Goal: Transaction & Acquisition: Purchase product/service

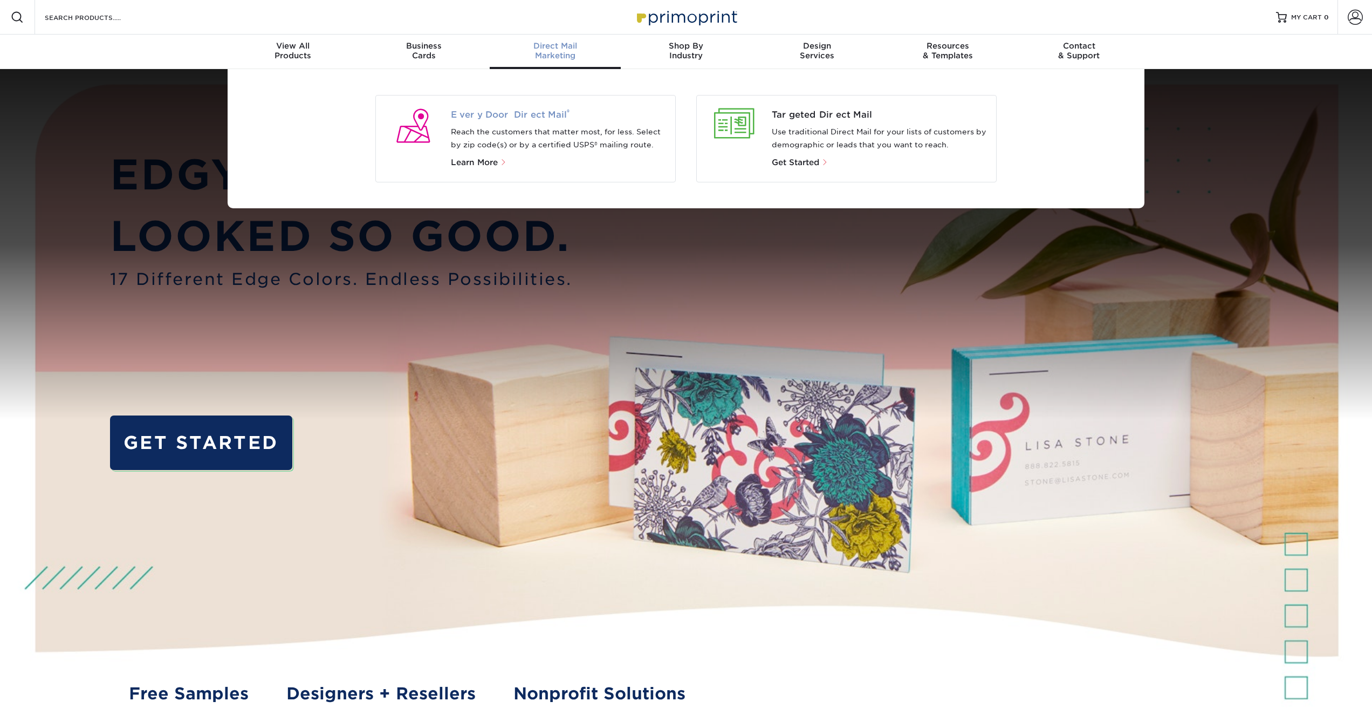
click at [545, 114] on span "Every Door Direct Mail ®" at bounding box center [559, 114] width 216 height 13
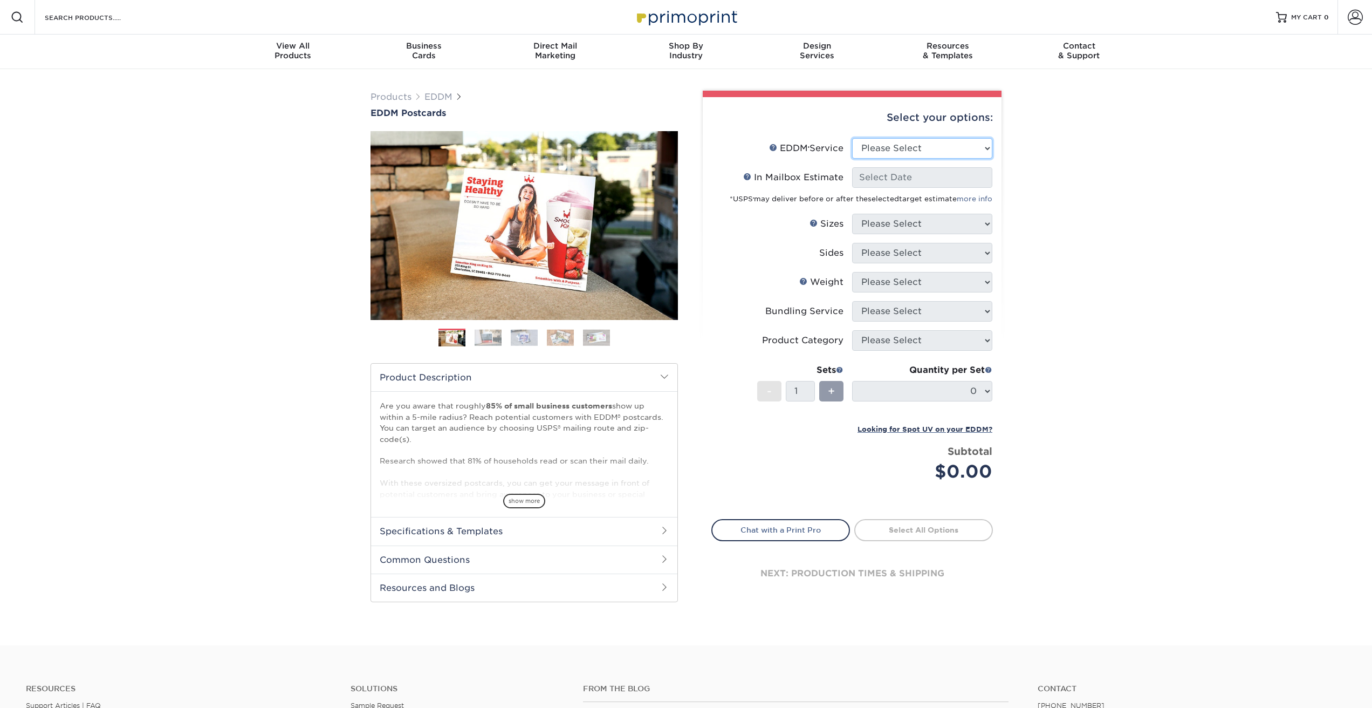
click at [890, 140] on select "Please Select Full Service Print Only" at bounding box center [922, 148] width 140 height 20
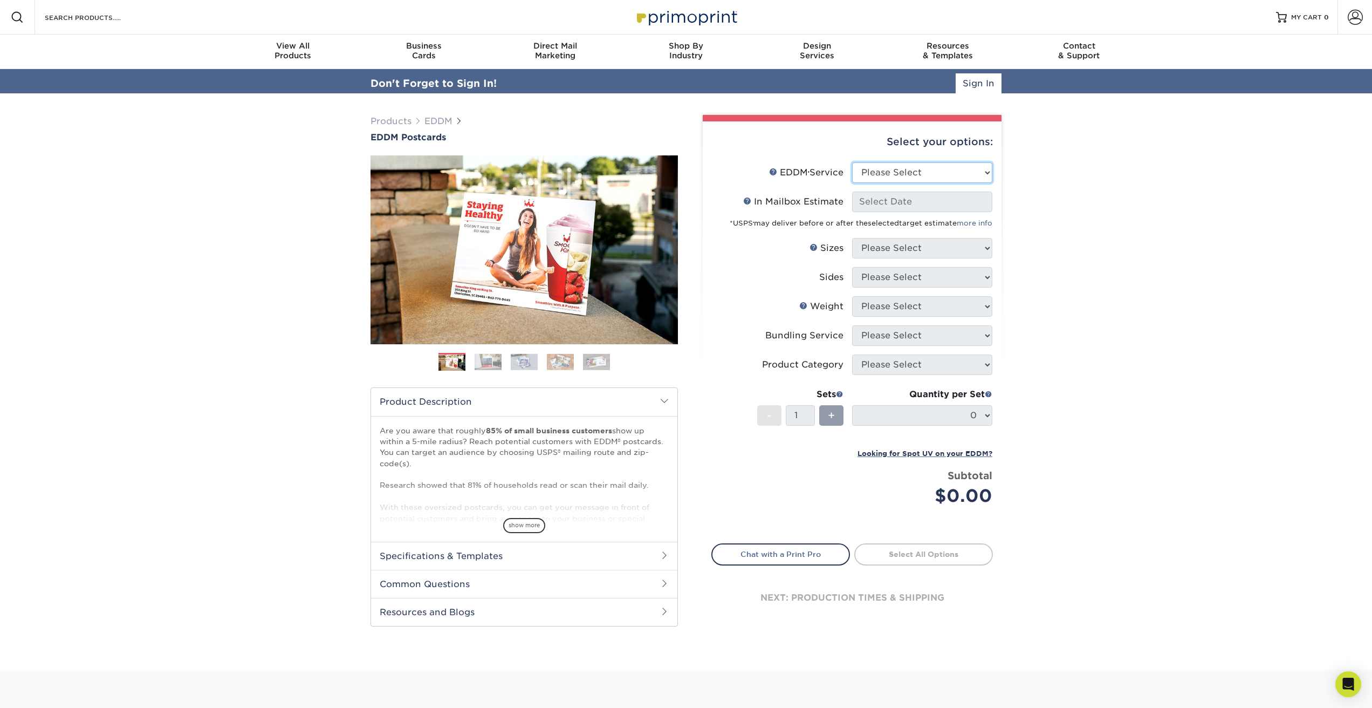
select select "full_service"
click at [852, 167] on select "Please Select Full Service Print Only" at bounding box center [922, 172] width 140 height 20
select select "-1"
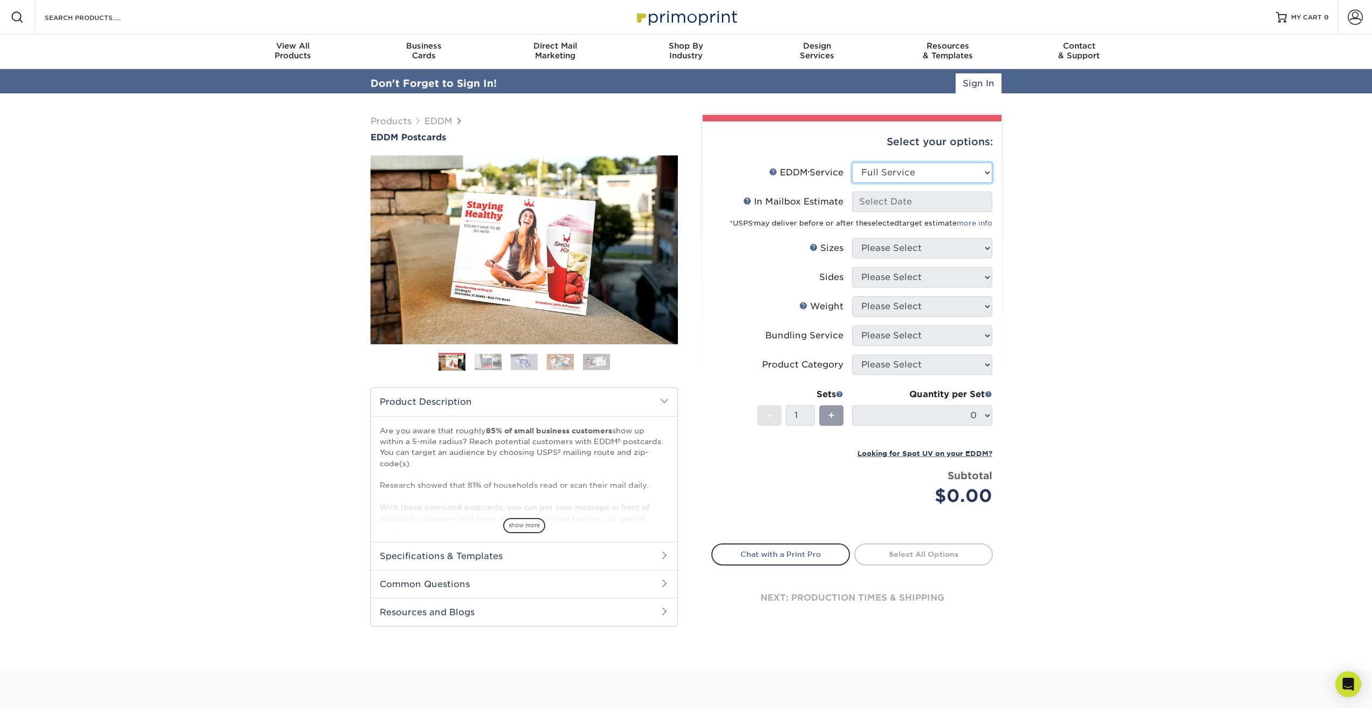
select select "-1"
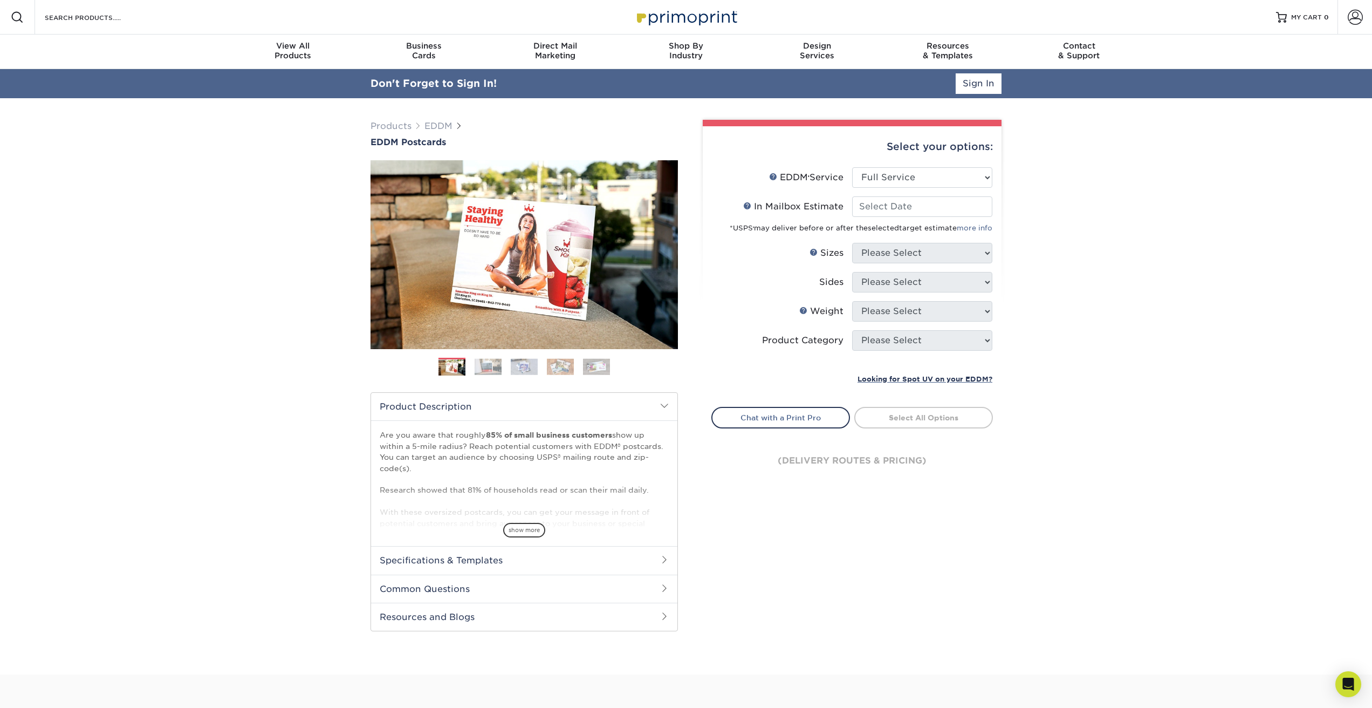
click at [881, 217] on div "*USPS ® may deliver before or after the selected target estimate more info" at bounding box center [852, 225] width 280 height 17
click at [882, 211] on input "In Mailbox Estimate Help In Mailbox Estimate" at bounding box center [922, 206] width 140 height 20
click at [882, 319] on span "22" at bounding box center [882, 315] width 18 height 18
type input "2025-09-22"
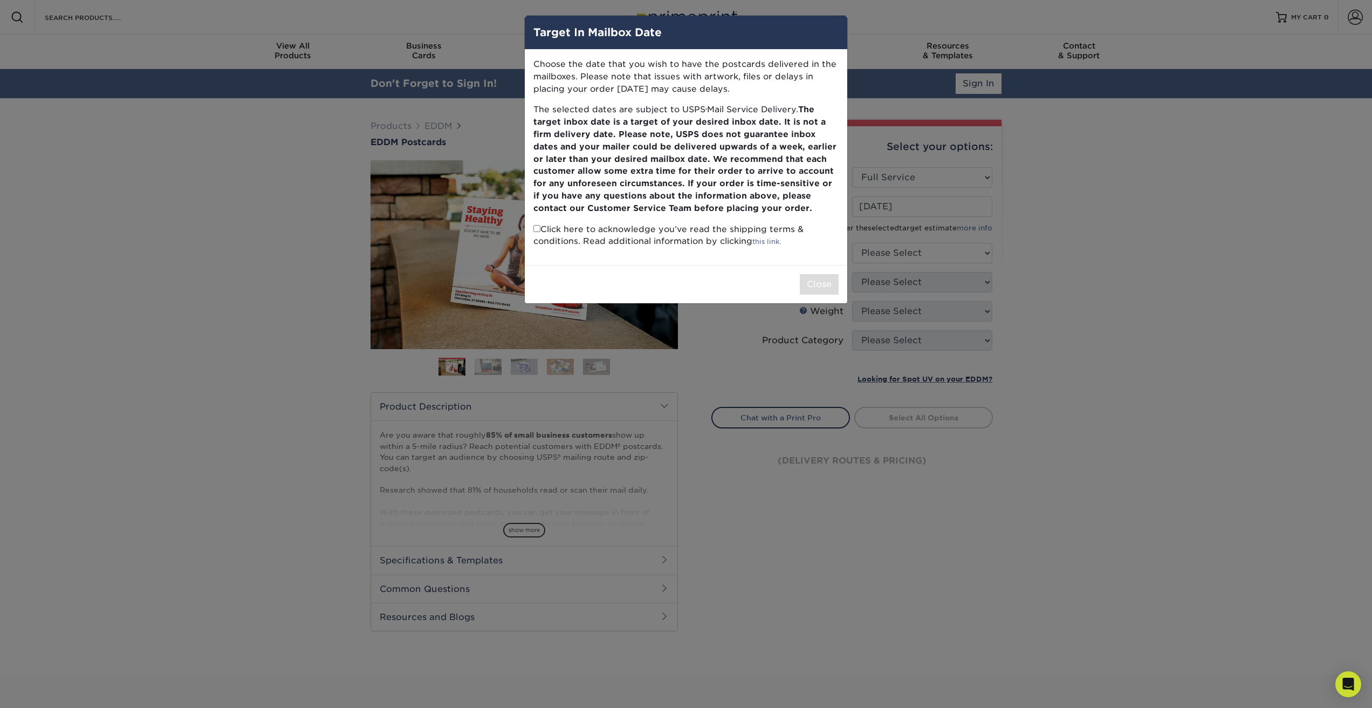
click at [537, 230] on input "checkbox" at bounding box center [536, 228] width 7 height 7
checkbox input "true"
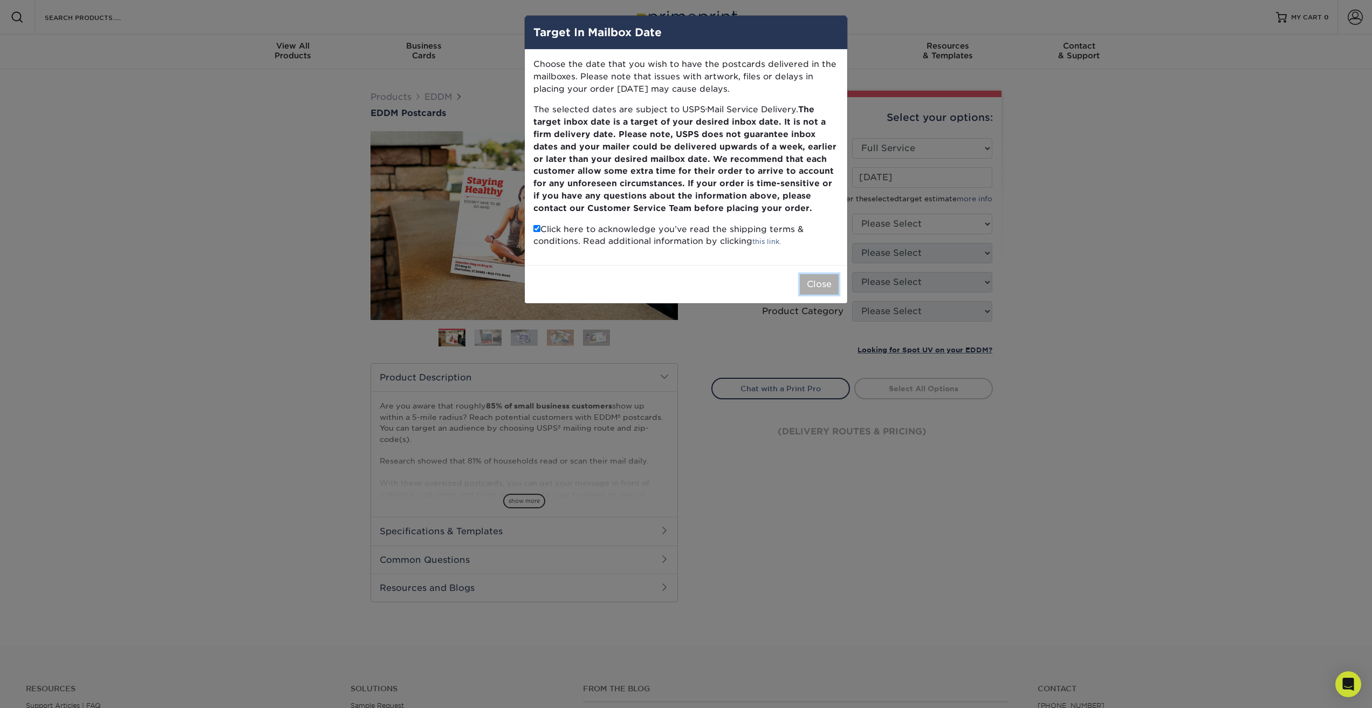
click at [830, 286] on button "Close" at bounding box center [819, 284] width 39 height 20
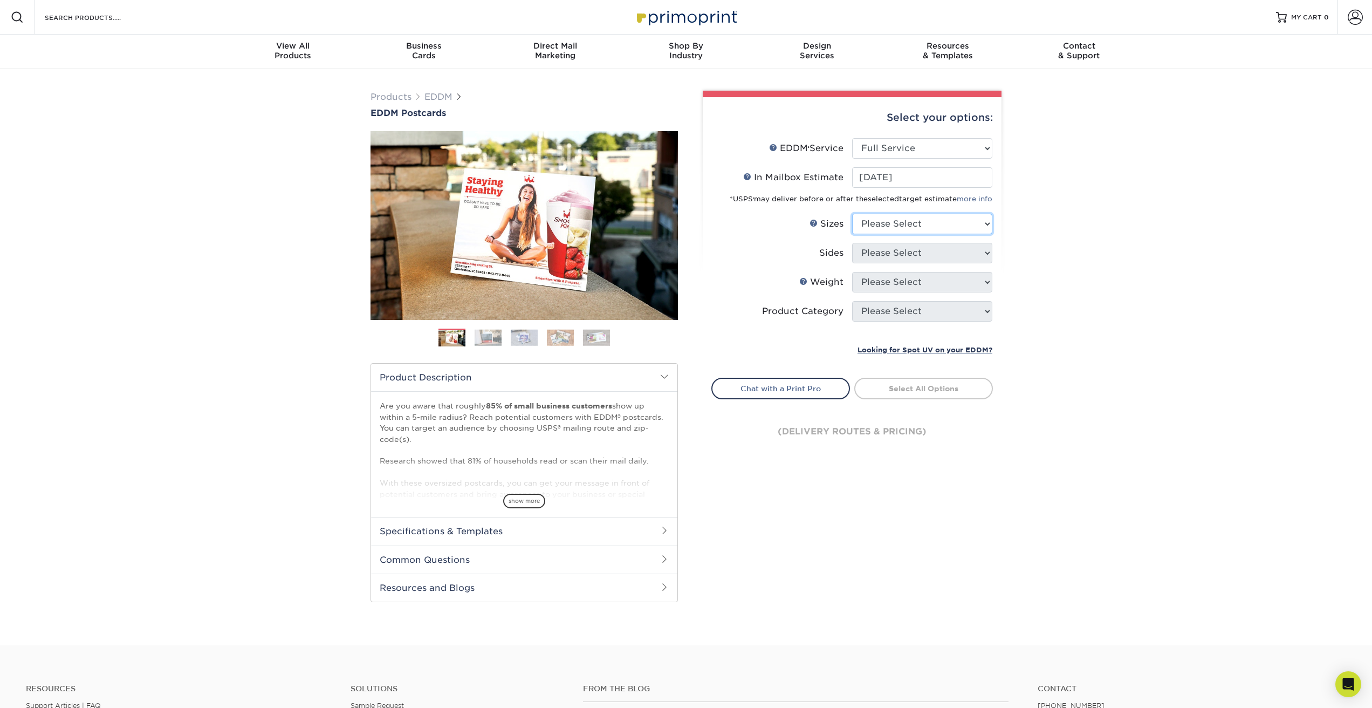
click at [870, 230] on select "Please Select 4.5" x 12" 6" x 12" 6.5" x 8" 6.5" x 9" 6.5" x 12" 7" x 8.5" 8" x…" at bounding box center [922, 224] width 140 height 20
select select "4.50x12.00"
click at [852, 214] on select "Please Select 4.5" x 12" 6" x 12" 6.5" x 8" 6.5" x 9" 6.5" x 12" 7" x 8.5" 8" x…" at bounding box center [922, 224] width 140 height 20
click at [870, 254] on select "Please Select Print Both Sides Print Front Only" at bounding box center [922, 253] width 140 height 20
select select "13abbda7-1d64-4f25-8bb2-c179b224825d"
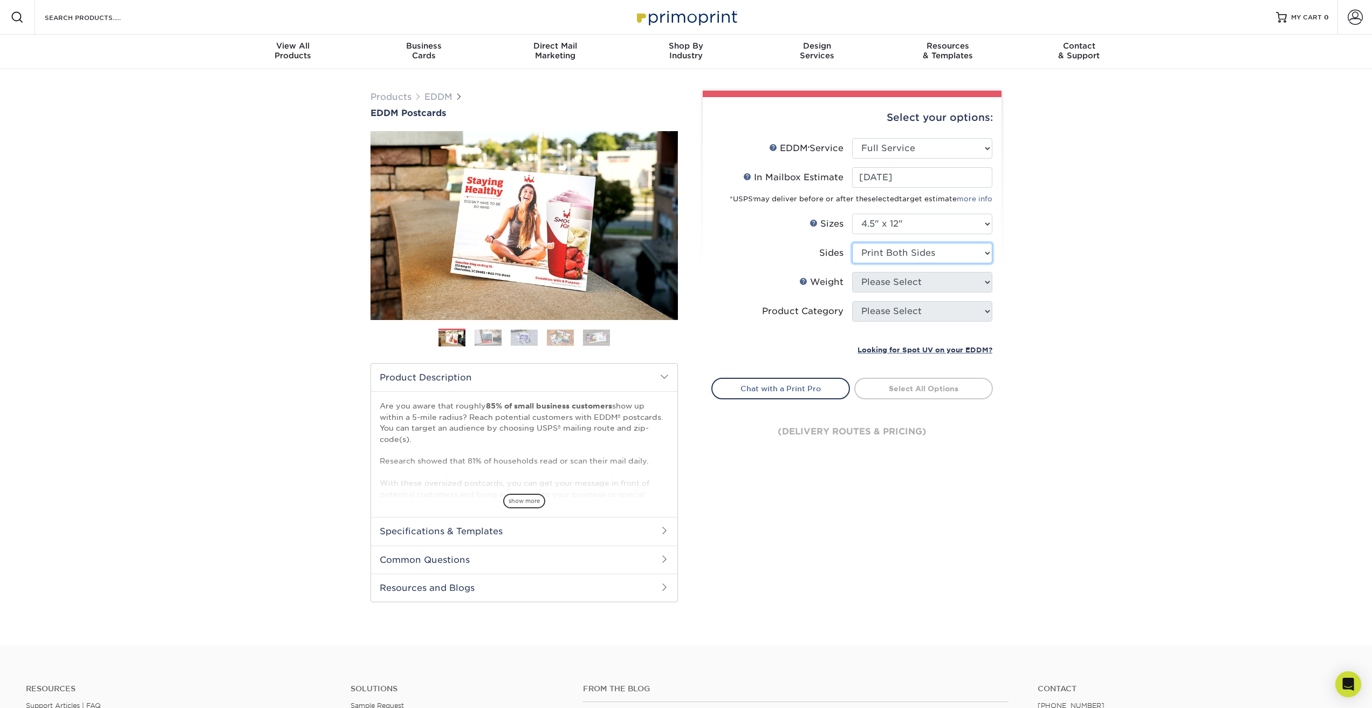
click at [852, 243] on select "Please Select Print Both Sides Print Front Only" at bounding box center [922, 253] width 140 height 20
click at [870, 286] on select "Please Select 14PT 16PT" at bounding box center [922, 282] width 140 height 20
select select "14PT"
click at [852, 272] on select "Please Select 14PT 16PT" at bounding box center [922, 282] width 140 height 20
click at [0, 0] on select at bounding box center [0, 0] width 0 height 0
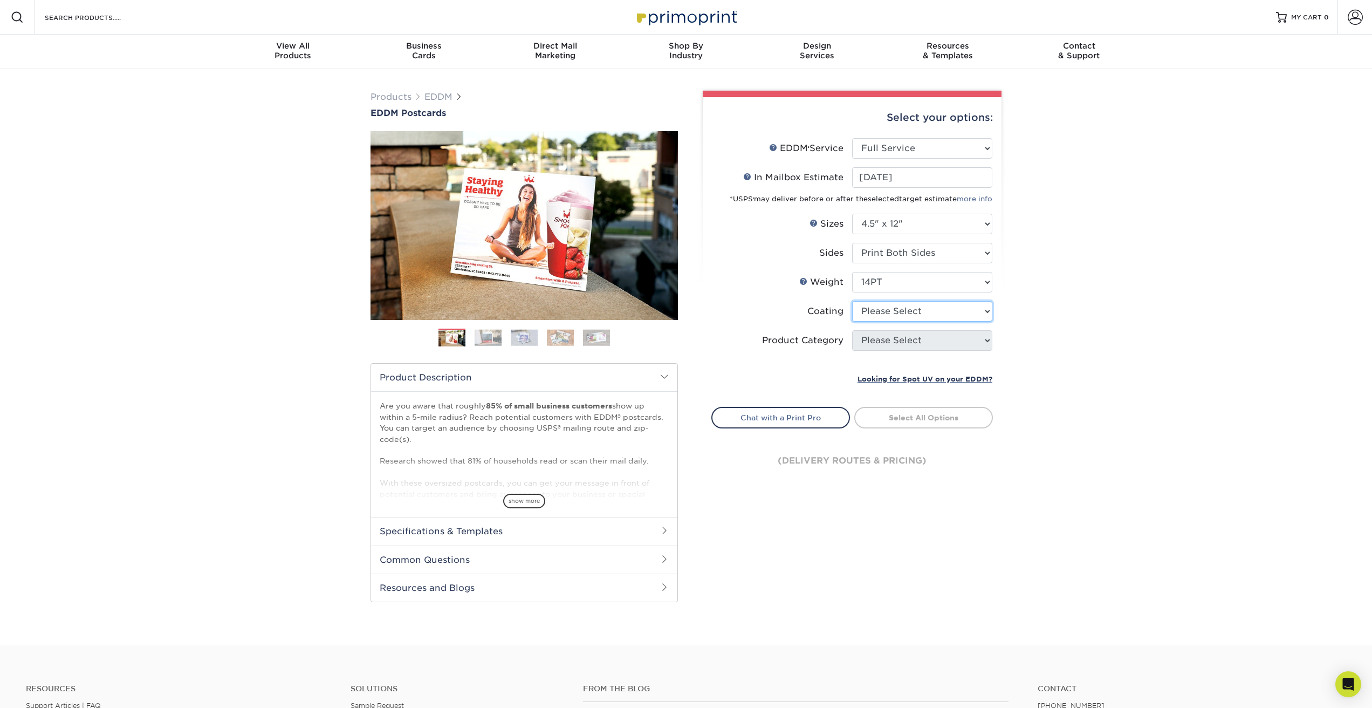
select select "121bb7b5-3b4d-429f-bd8d-bbf80e953313"
click at [852, 301] on select at bounding box center [922, 311] width 140 height 20
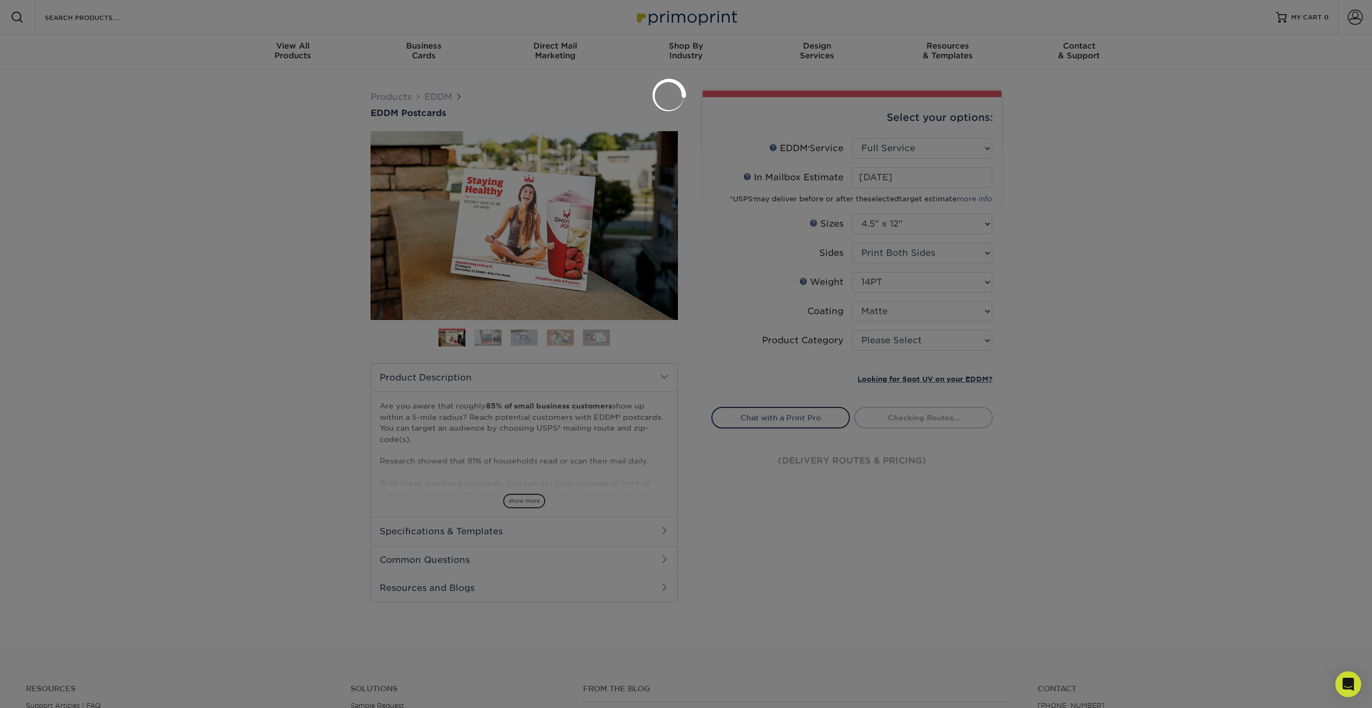
click at [869, 338] on div at bounding box center [686, 354] width 1372 height 708
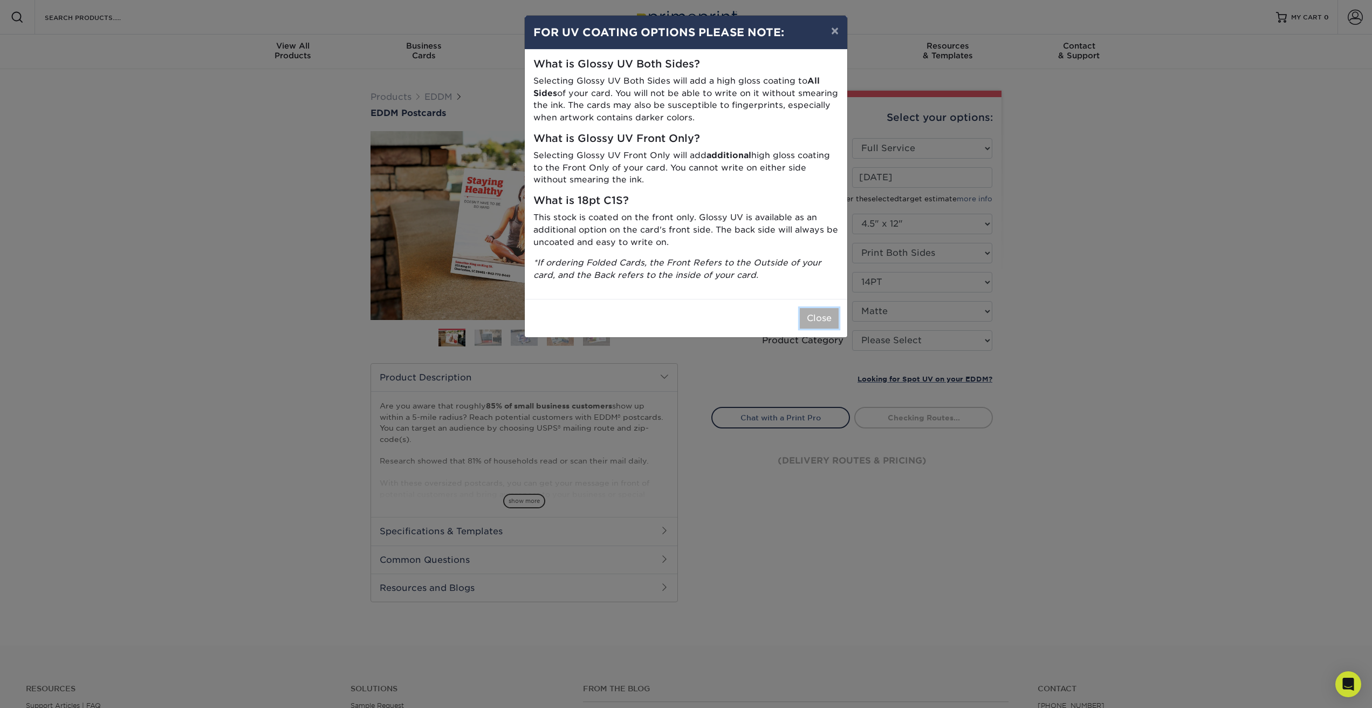
click at [825, 324] on button "Close" at bounding box center [819, 318] width 39 height 20
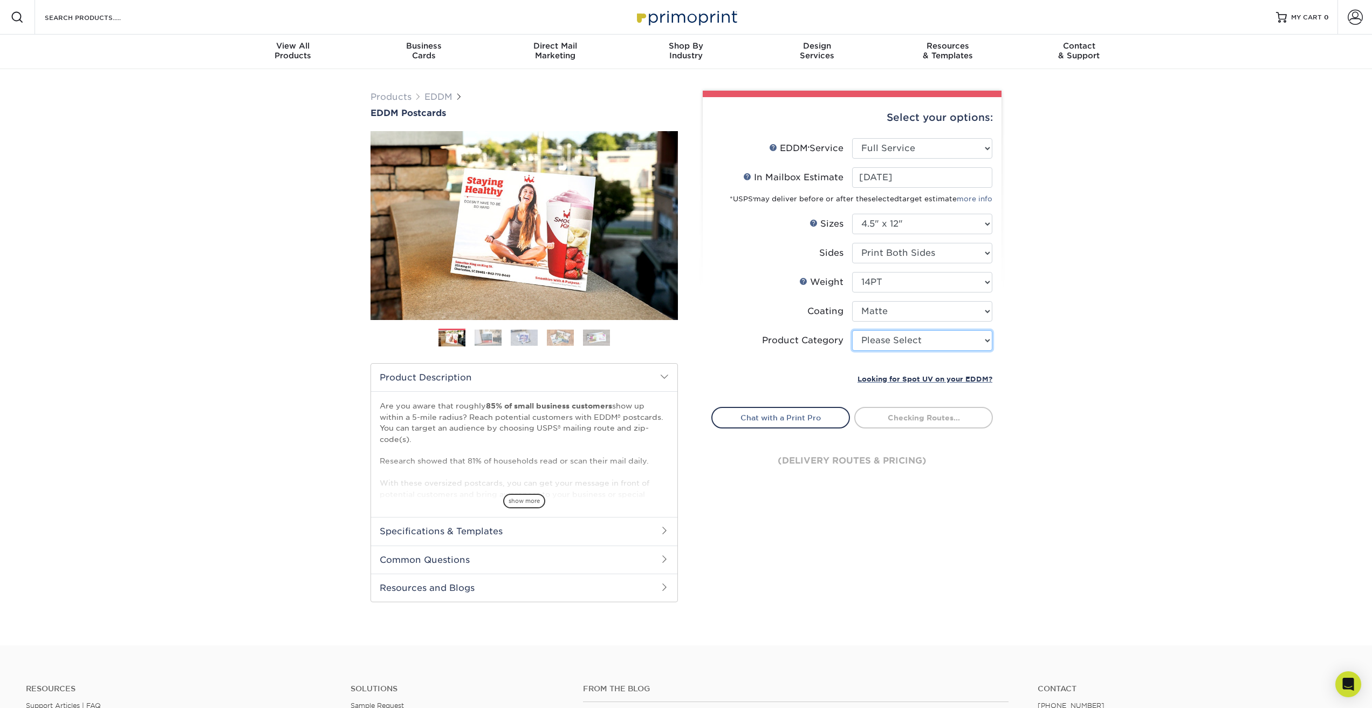
click at [871, 339] on select "Please Select Postcards" at bounding box center [922, 340] width 140 height 20
select select "9b7272e0-d6c8-4c3c-8e97-d3a1bcdab858"
click at [852, 330] on select "Please Select Postcards" at bounding box center [922, 340] width 140 height 20
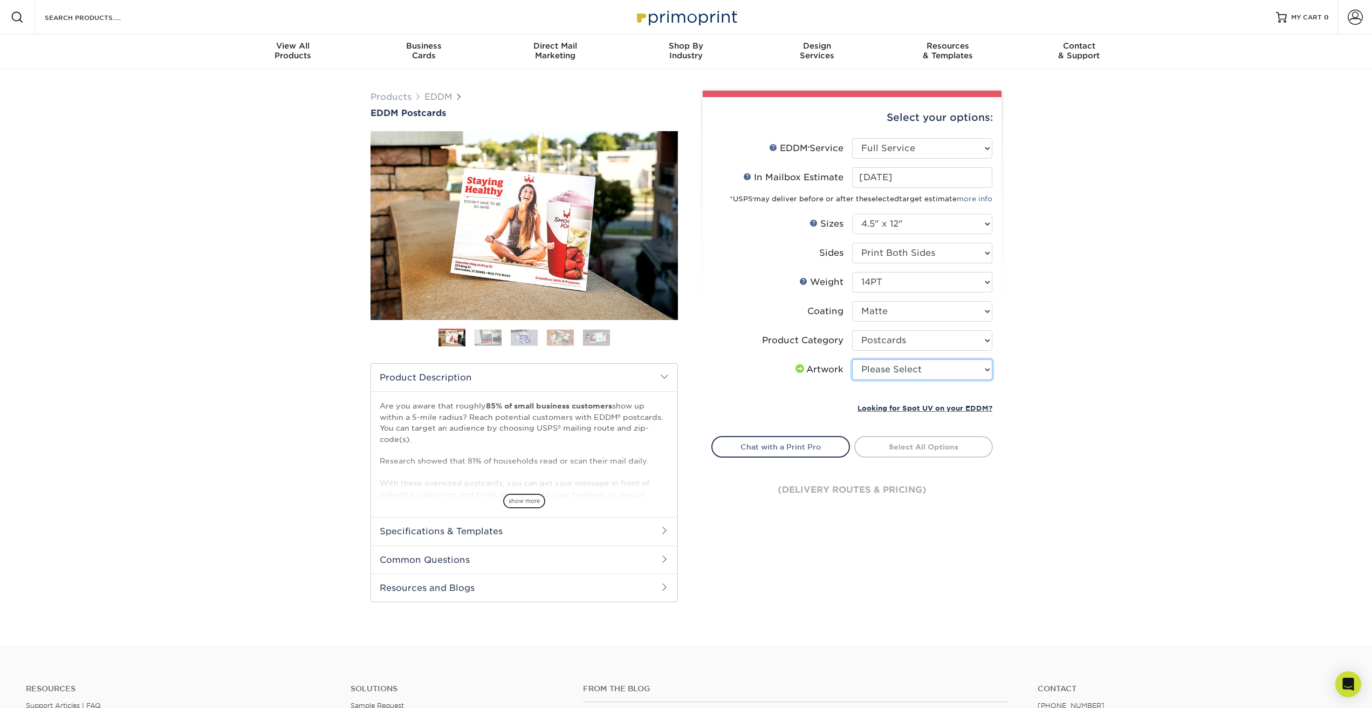
click at [908, 369] on select "Please Select I will upload files I need a design - $150" at bounding box center [922, 369] width 140 height 20
select select "upload"
click at [852, 359] on select "Please Select I will upload files I need a design - $150" at bounding box center [922, 369] width 140 height 20
click at [909, 439] on link "Select Routes" at bounding box center [923, 445] width 139 height 19
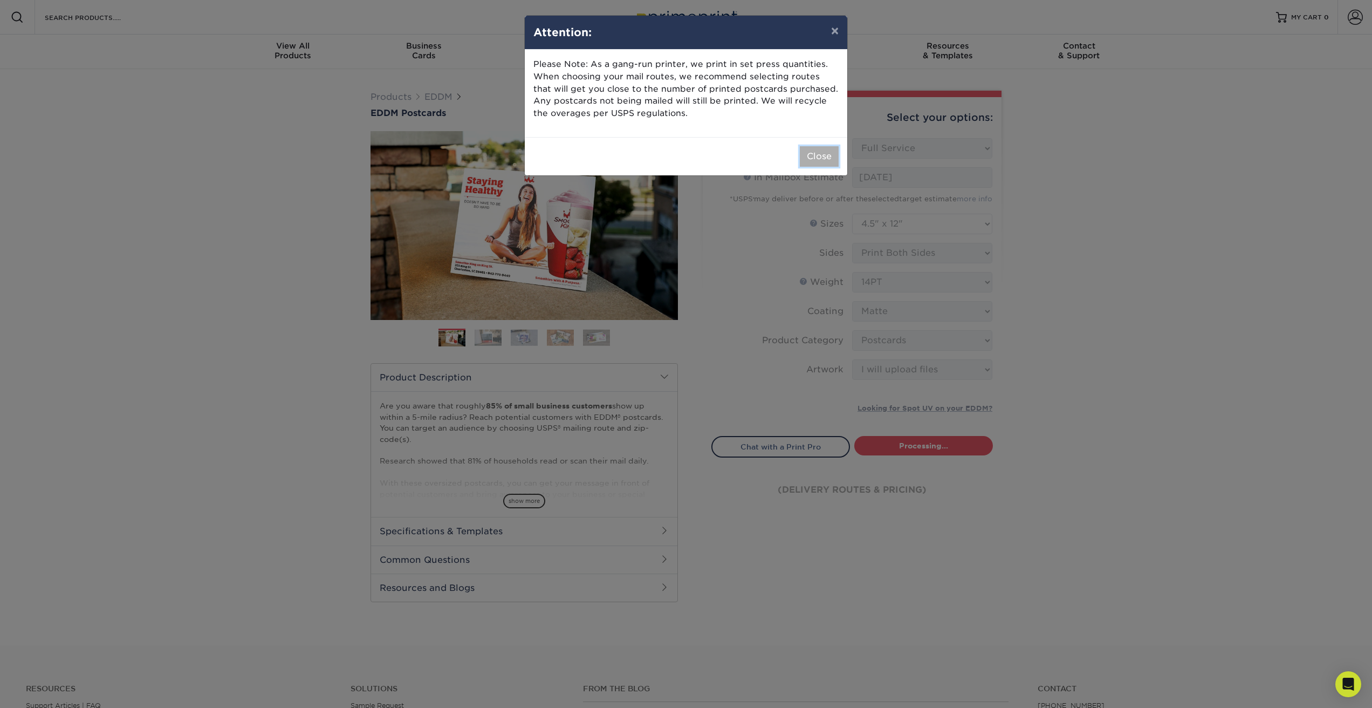
click at [812, 152] on button "Close" at bounding box center [819, 156] width 39 height 20
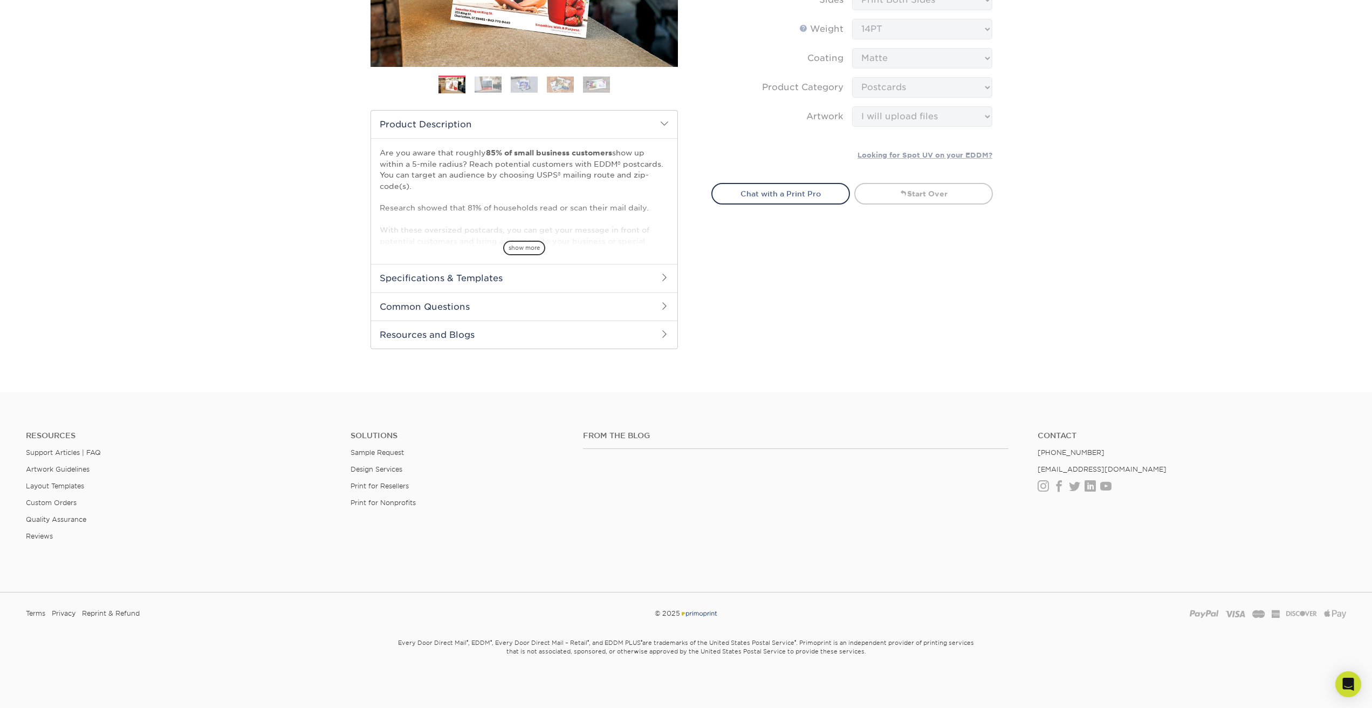
scroll to position [534, 0]
